Goal: Information Seeking & Learning: Learn about a topic

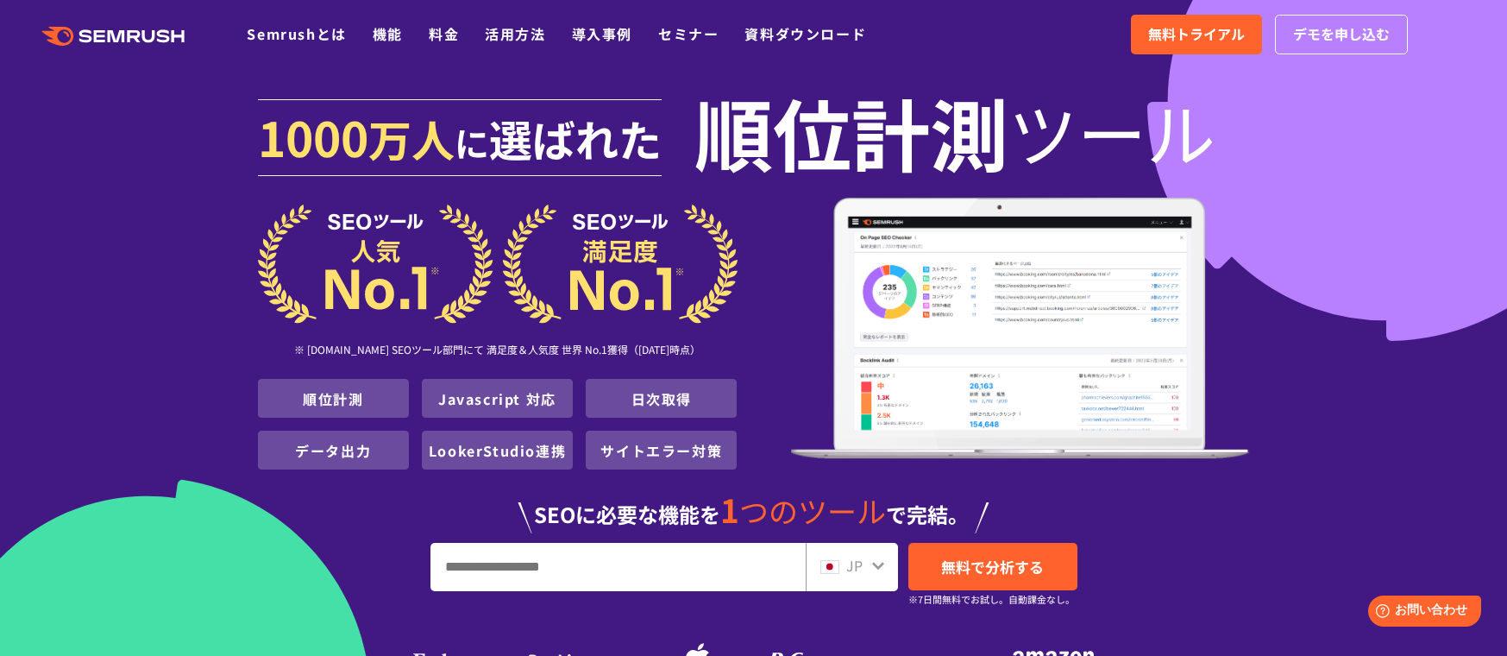
click at [408, 31] on ul "Semrushとは 機能 料金 活用方法 導入事例 セミナー 資料ダウンロード" at bounding box center [569, 34] width 645 height 22
click at [400, 35] on link "機能" at bounding box center [388, 33] width 30 height 21
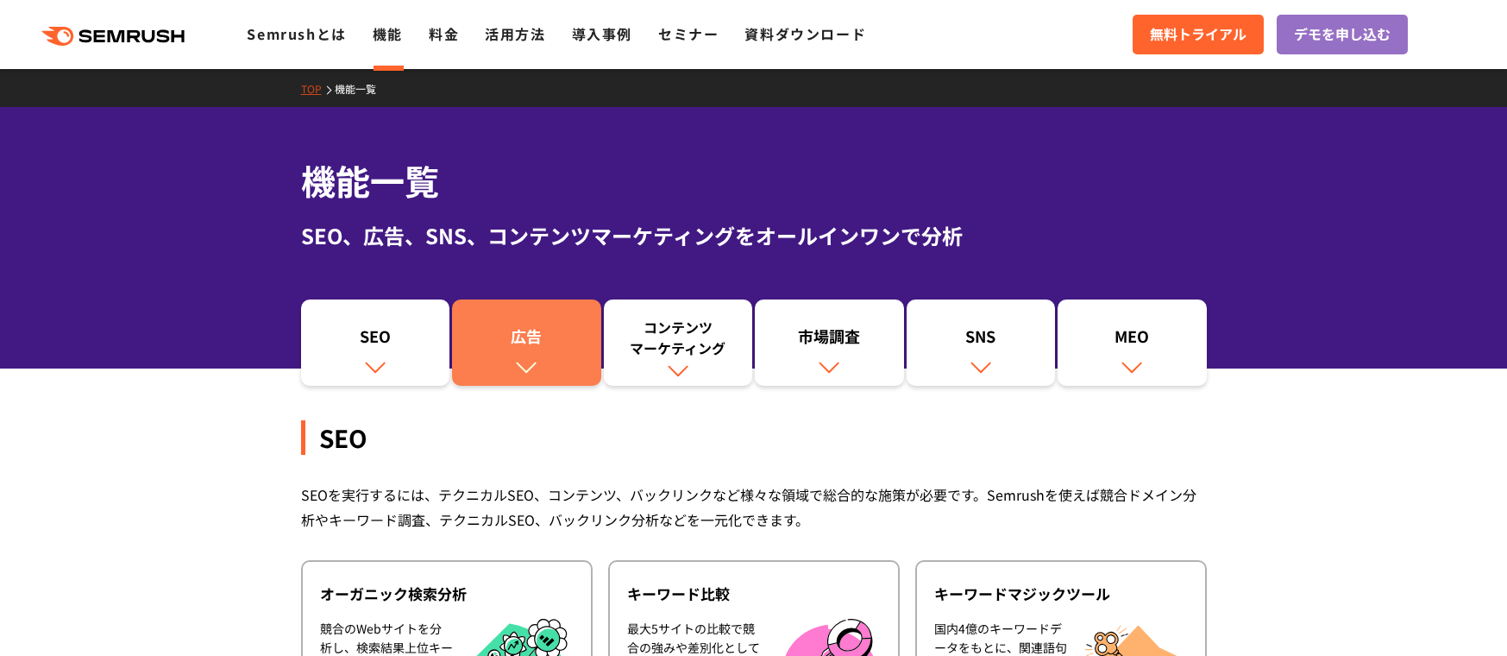
click at [537, 338] on div "広告" at bounding box center [527, 339] width 132 height 29
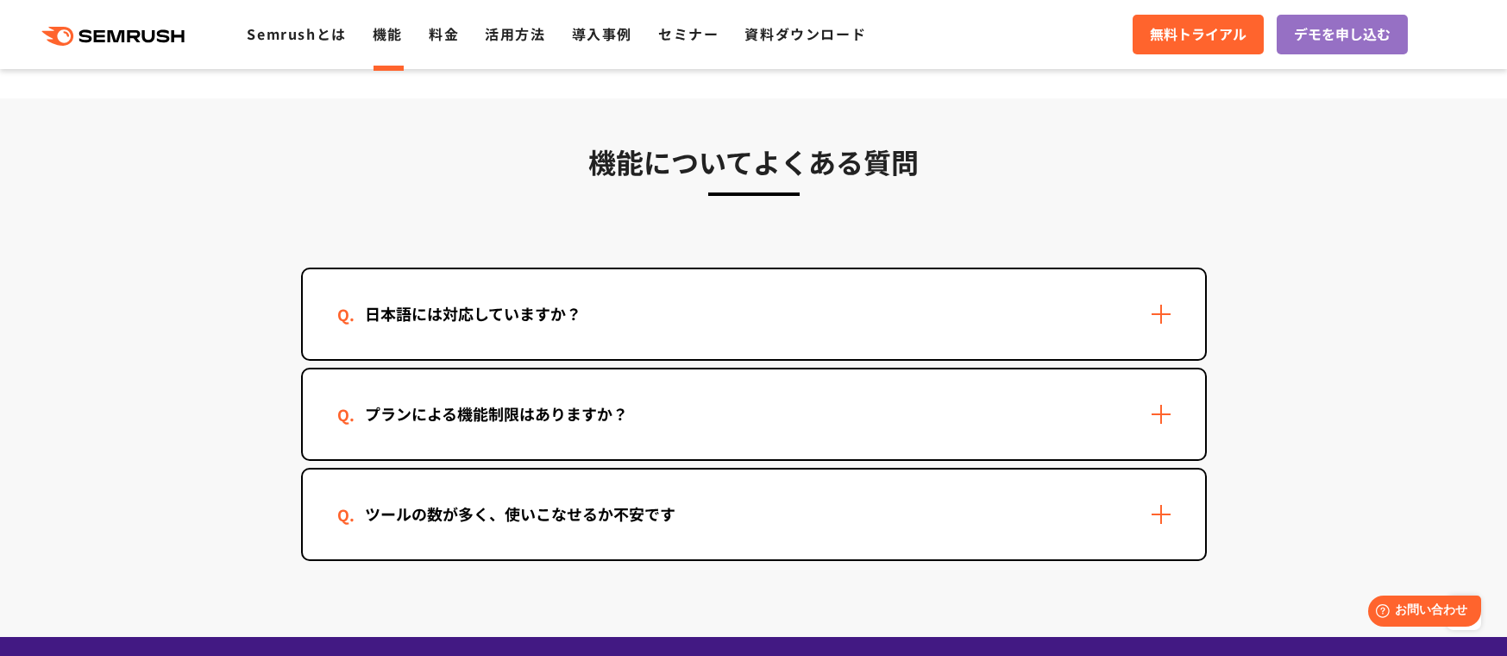
scroll to position [5159, 0]
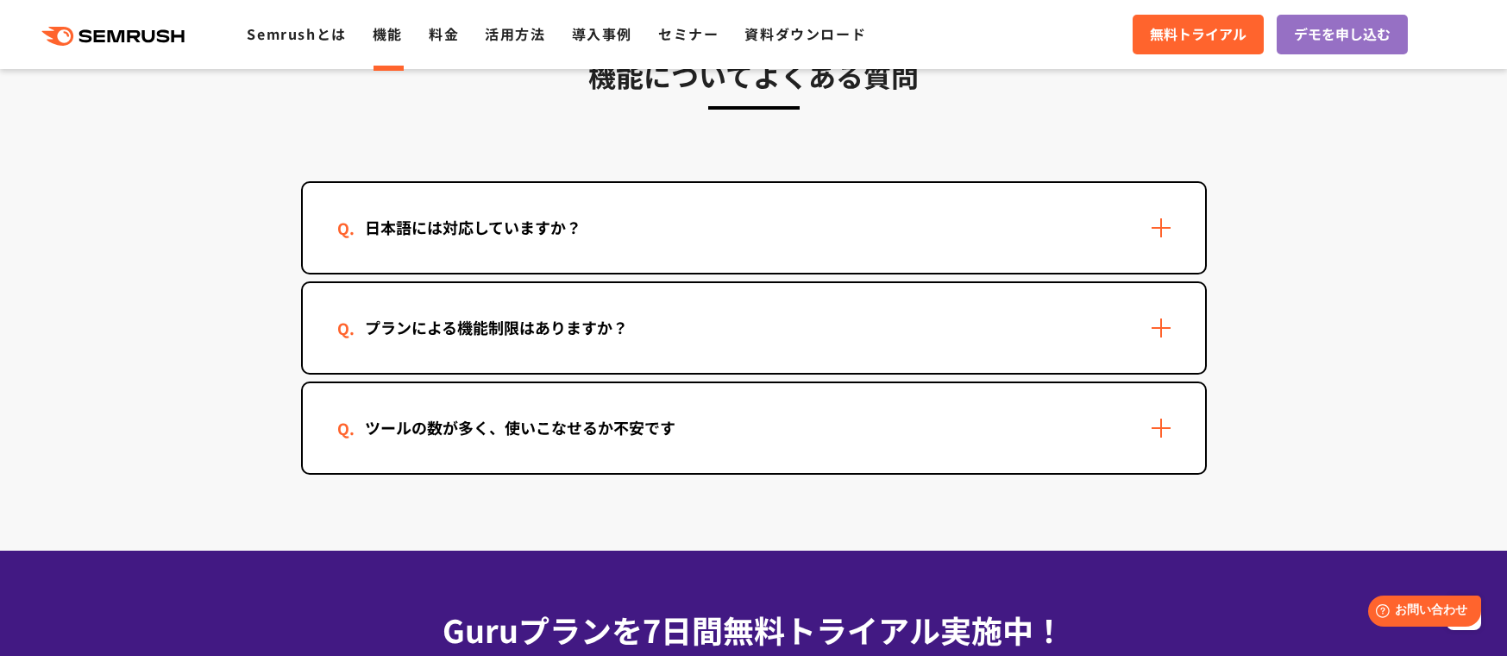
click at [975, 224] on div "日本語には対応していますか？" at bounding box center [754, 228] width 902 height 90
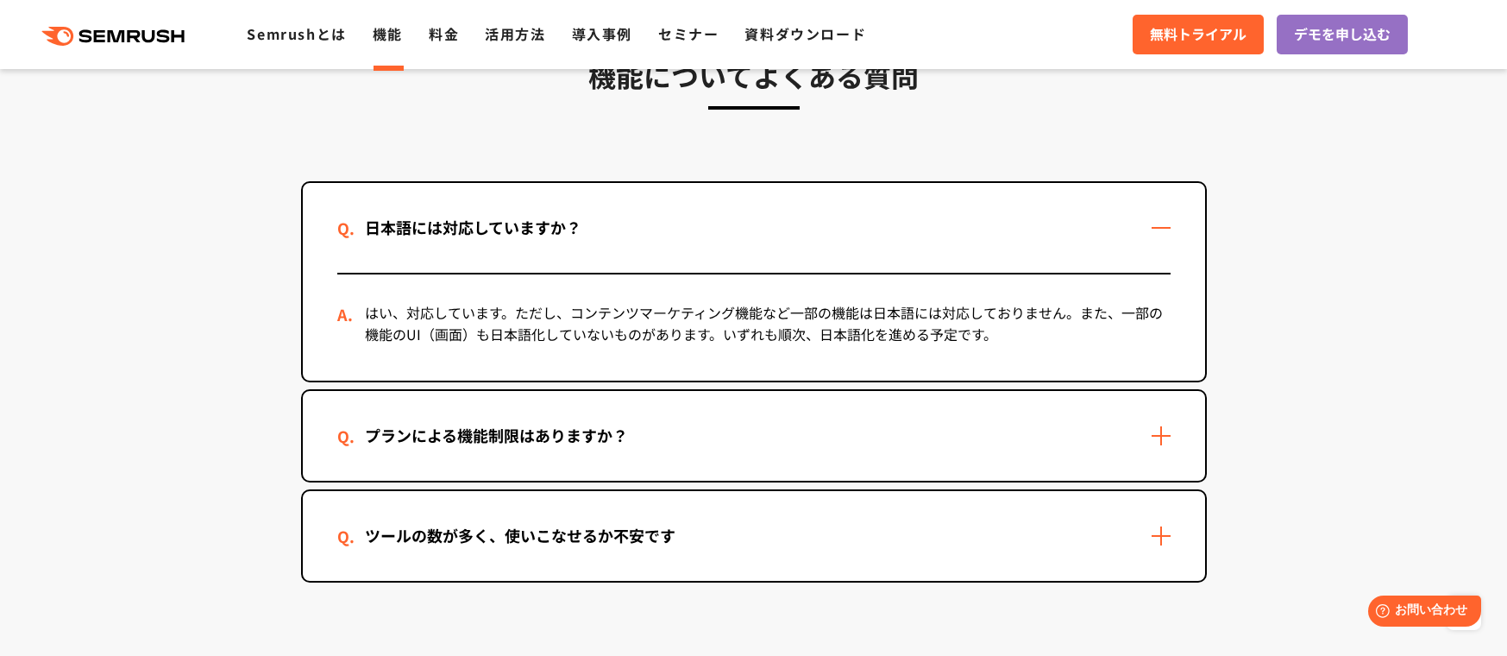
click at [904, 455] on div "プランによる機能制限はありますか？" at bounding box center [754, 436] width 902 height 90
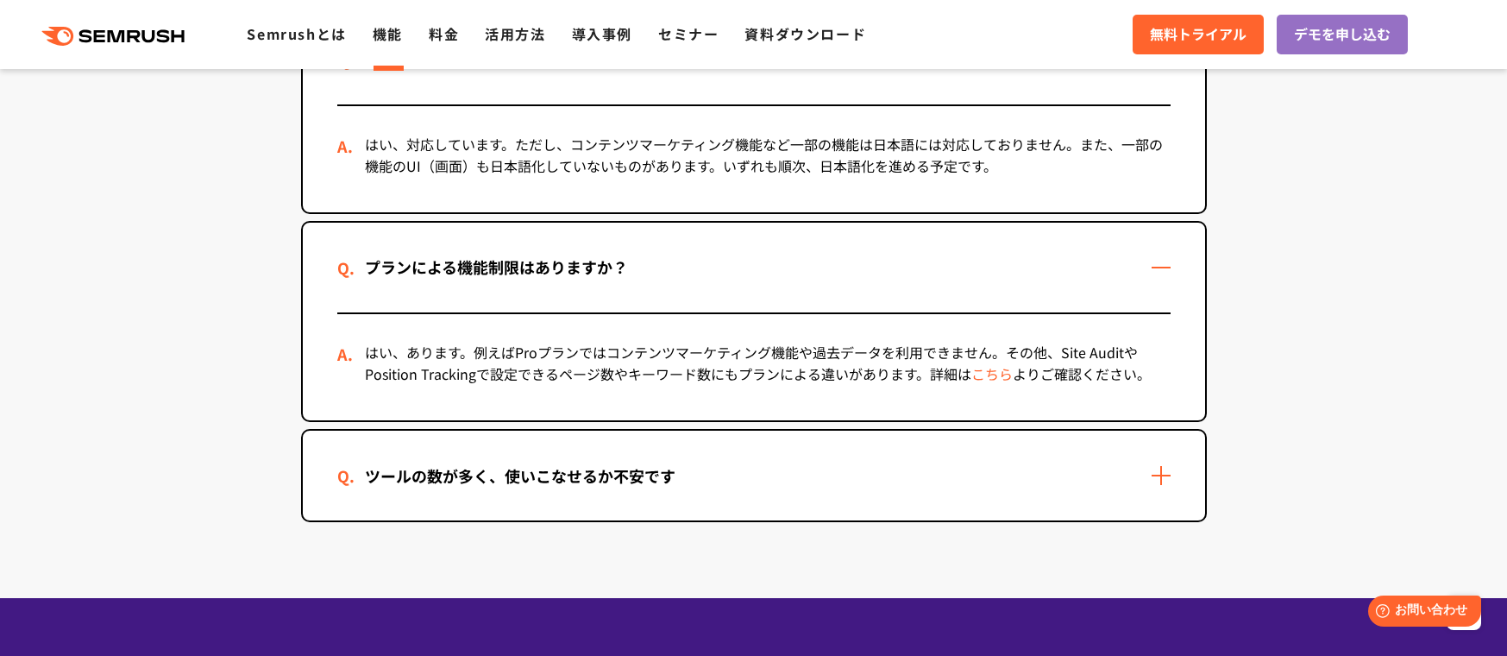
scroll to position [5332, 0]
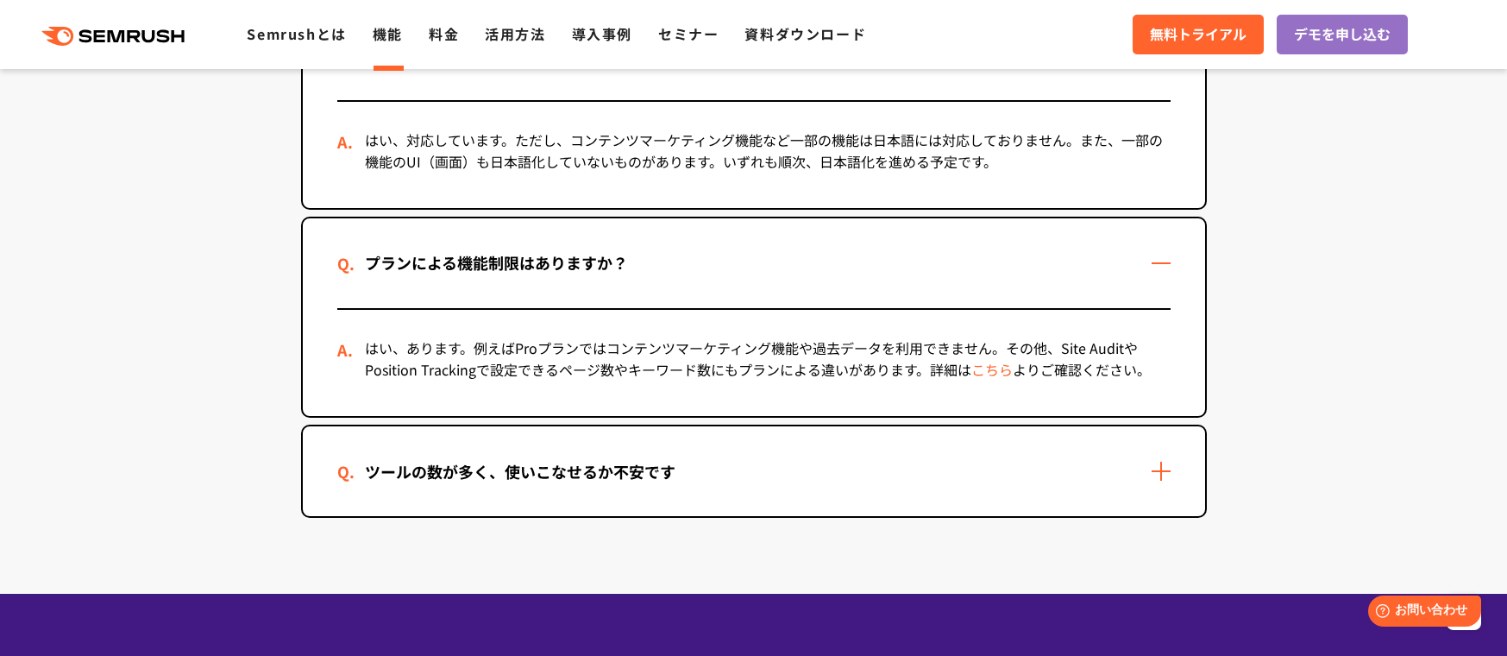
click at [905, 456] on div "ツールの数が多く、使いこなせるか不安です" at bounding box center [754, 471] width 902 height 90
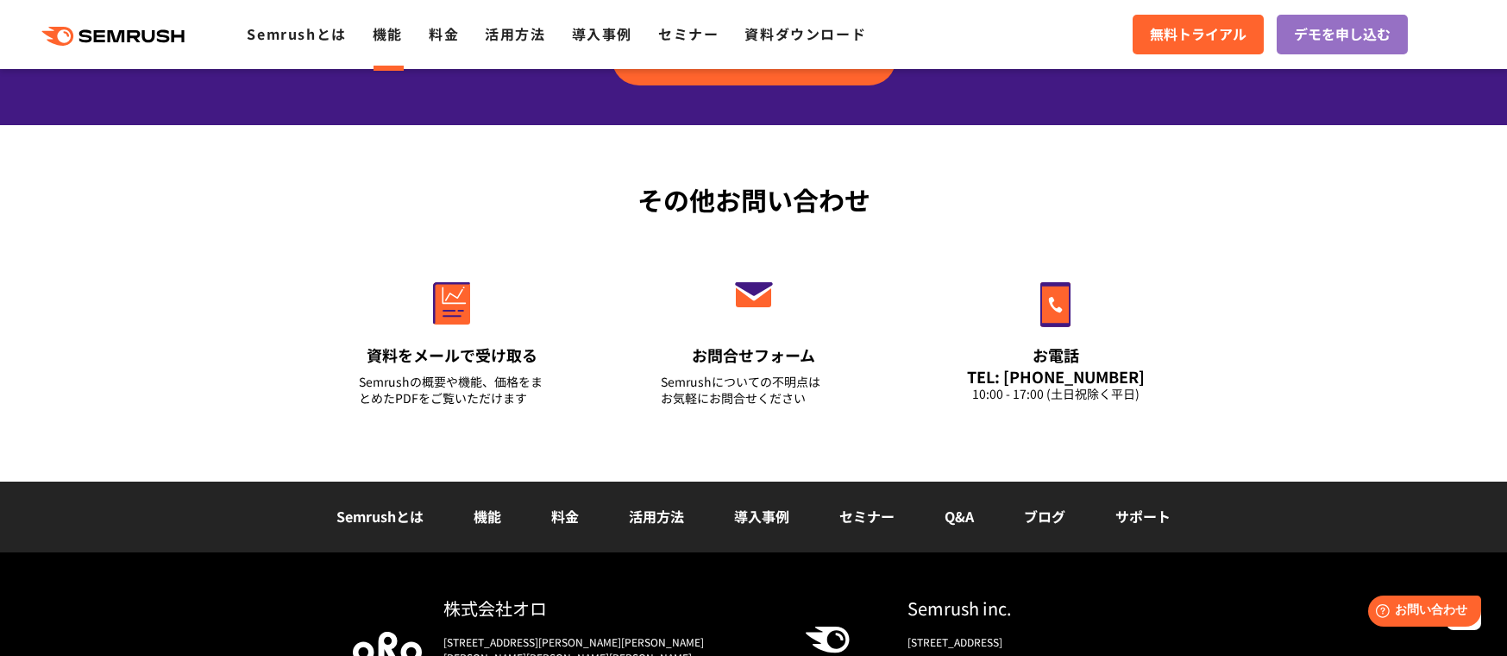
scroll to position [6194, 0]
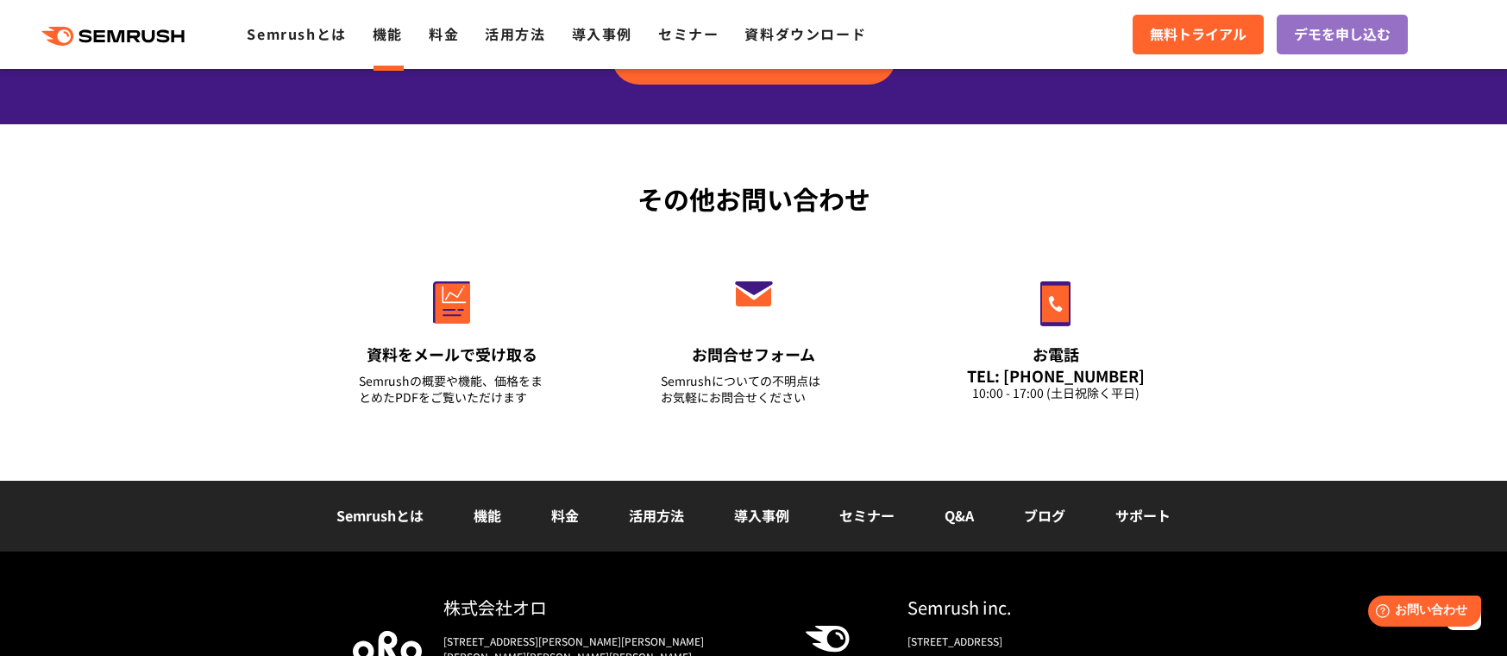
click at [563, 503] on div "Semrushとは 機能 料金 活用方法 導入事例 セミナー Q&A ブログ サポート" at bounding box center [753, 515] width 1507 height 71
click at [563, 513] on link "料金" at bounding box center [565, 515] width 28 height 21
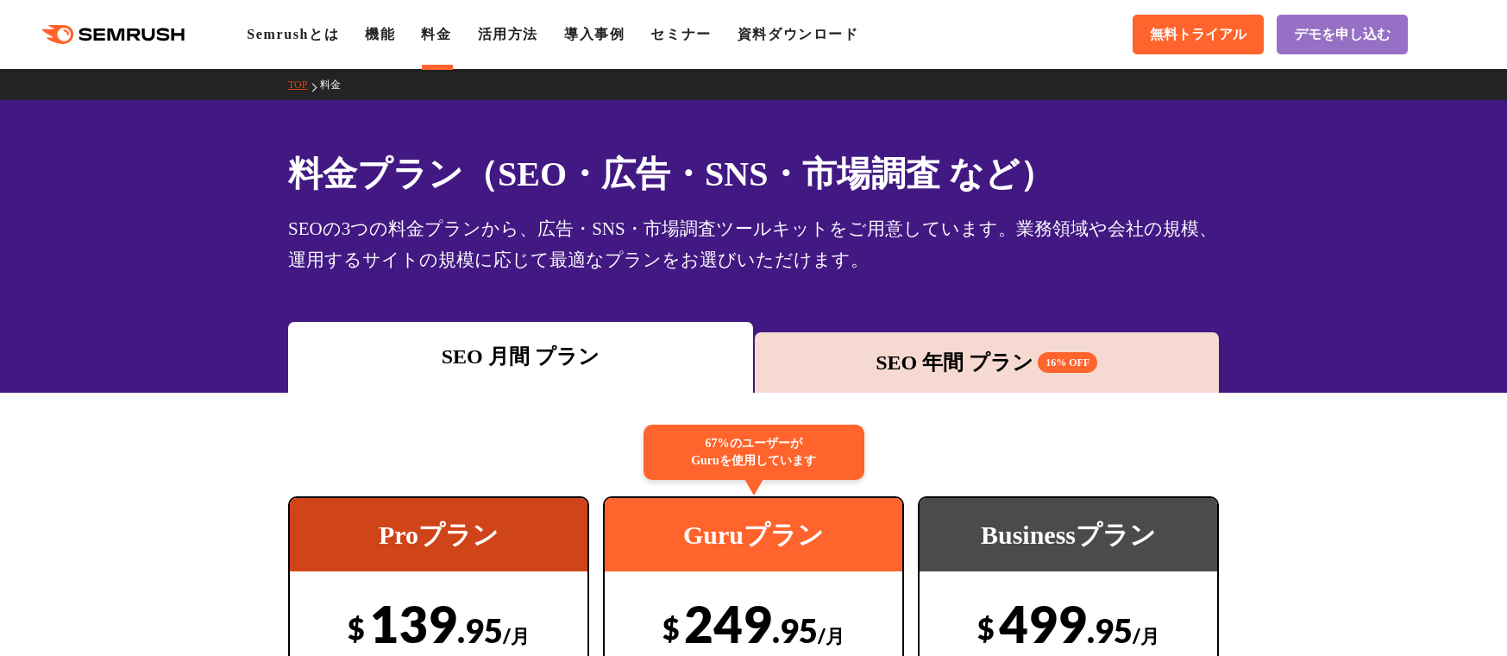
scroll to position [345, 0]
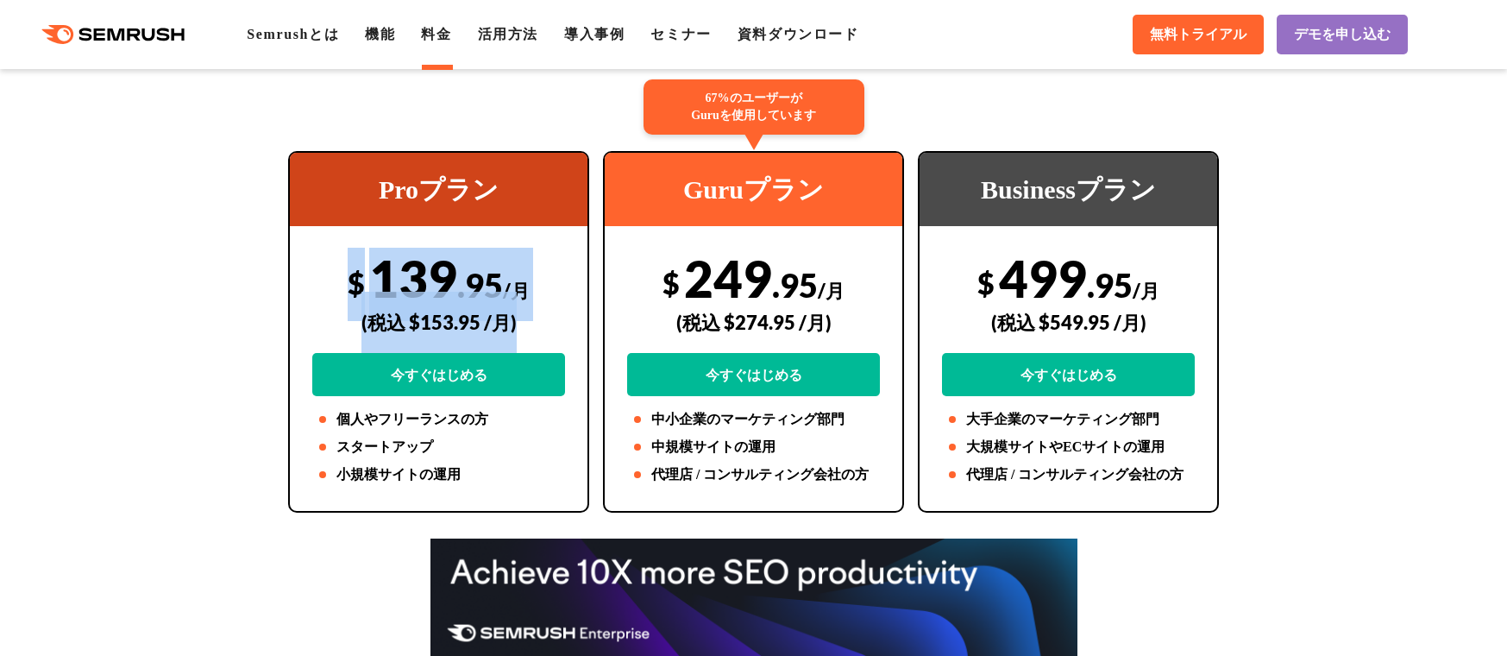
drag, startPoint x: 542, startPoint y: 306, endPoint x: 336, endPoint y: 273, distance: 208.8
click at [336, 273] on div "$ 139 .95 /月 (税込 $153.95 /月) 今すぐはじめる" at bounding box center [438, 322] width 253 height 148
copy div "$ 139 .95 /月 (税込 $153.95 /月)"
